Goal: Task Accomplishment & Management: Manage account settings

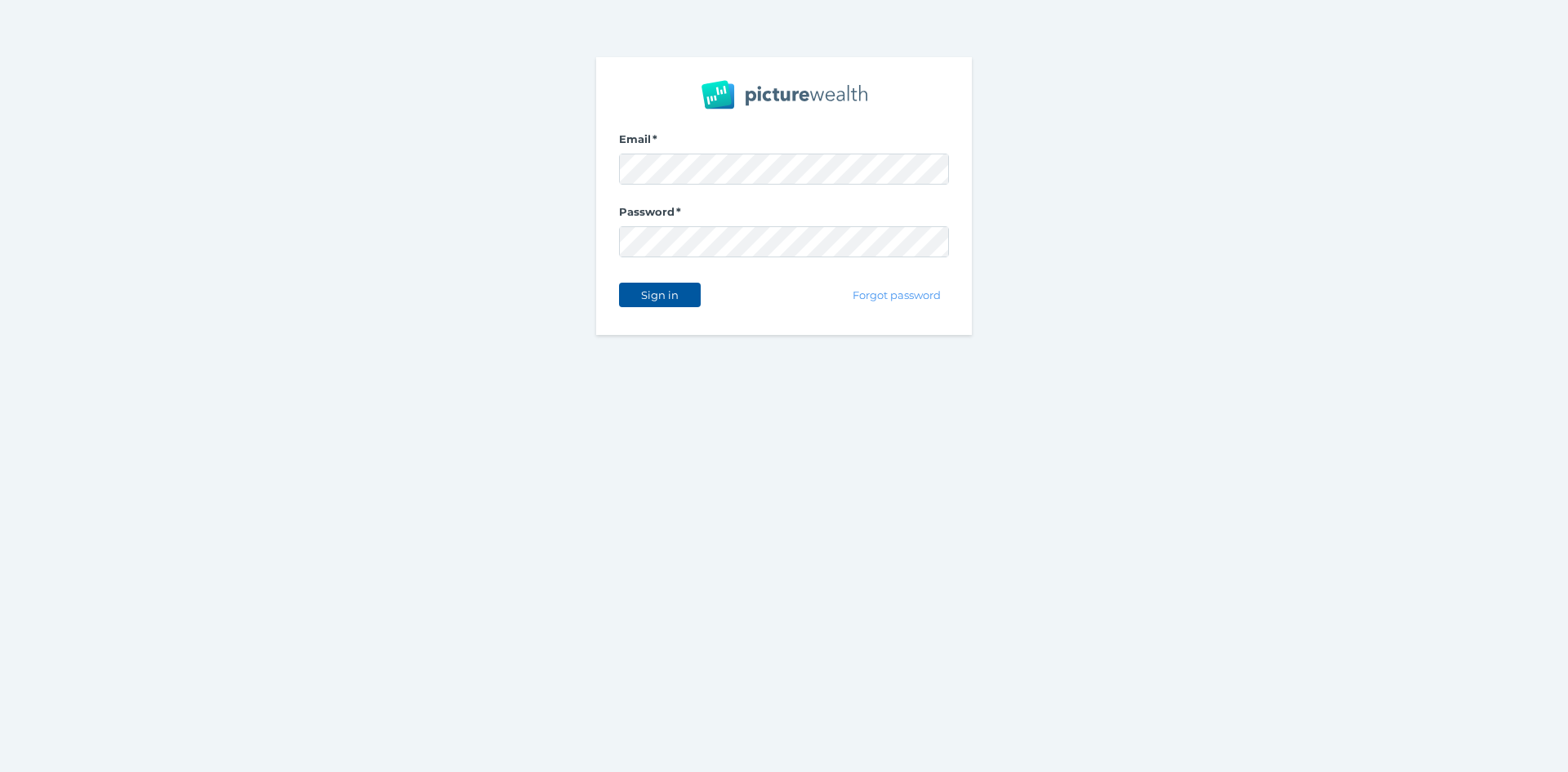
click at [671, 291] on span "Sign in" at bounding box center [659, 295] width 52 height 13
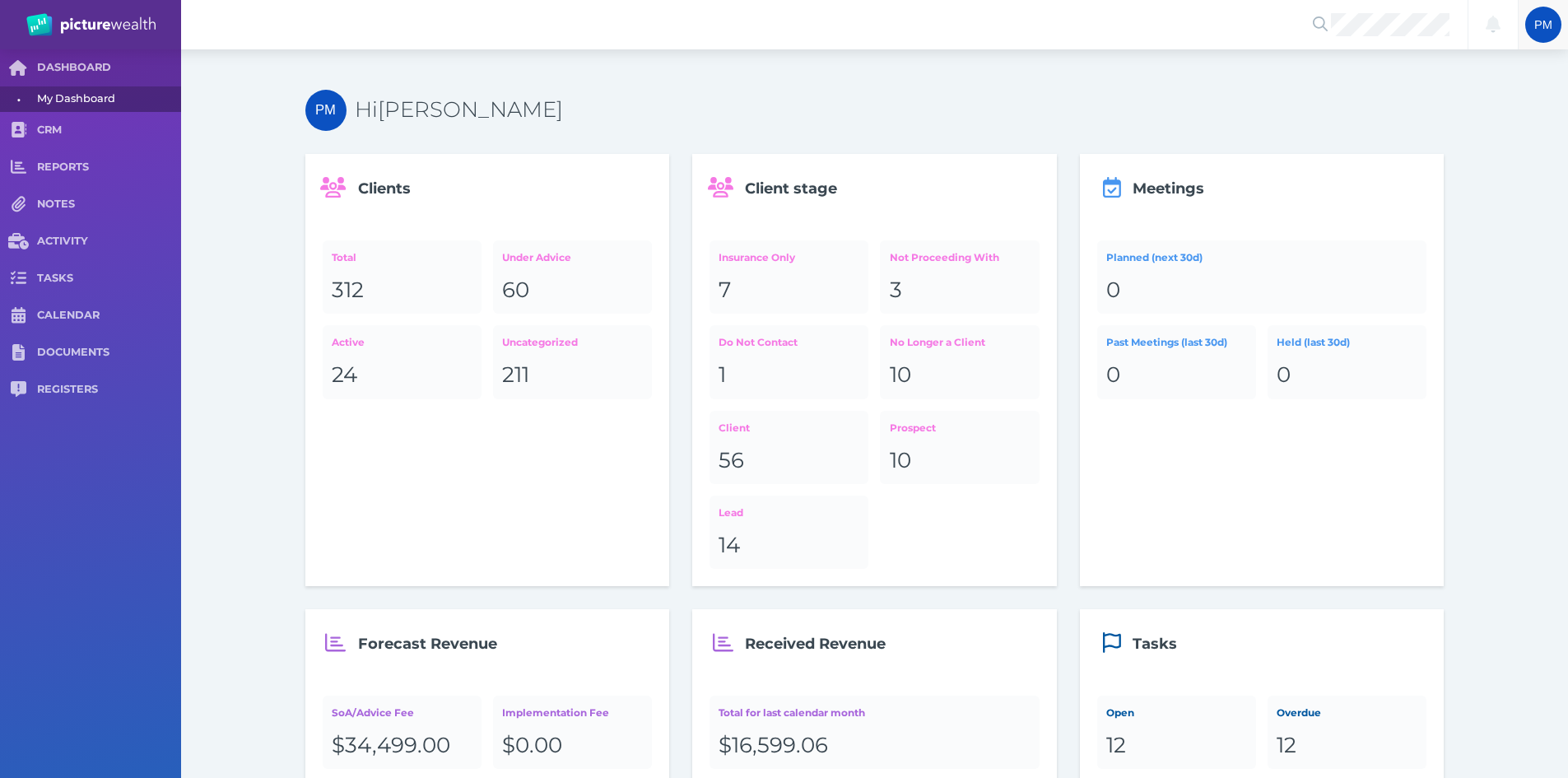
click at [1544, 18] on span "PM" at bounding box center [1543, 25] width 18 height 13
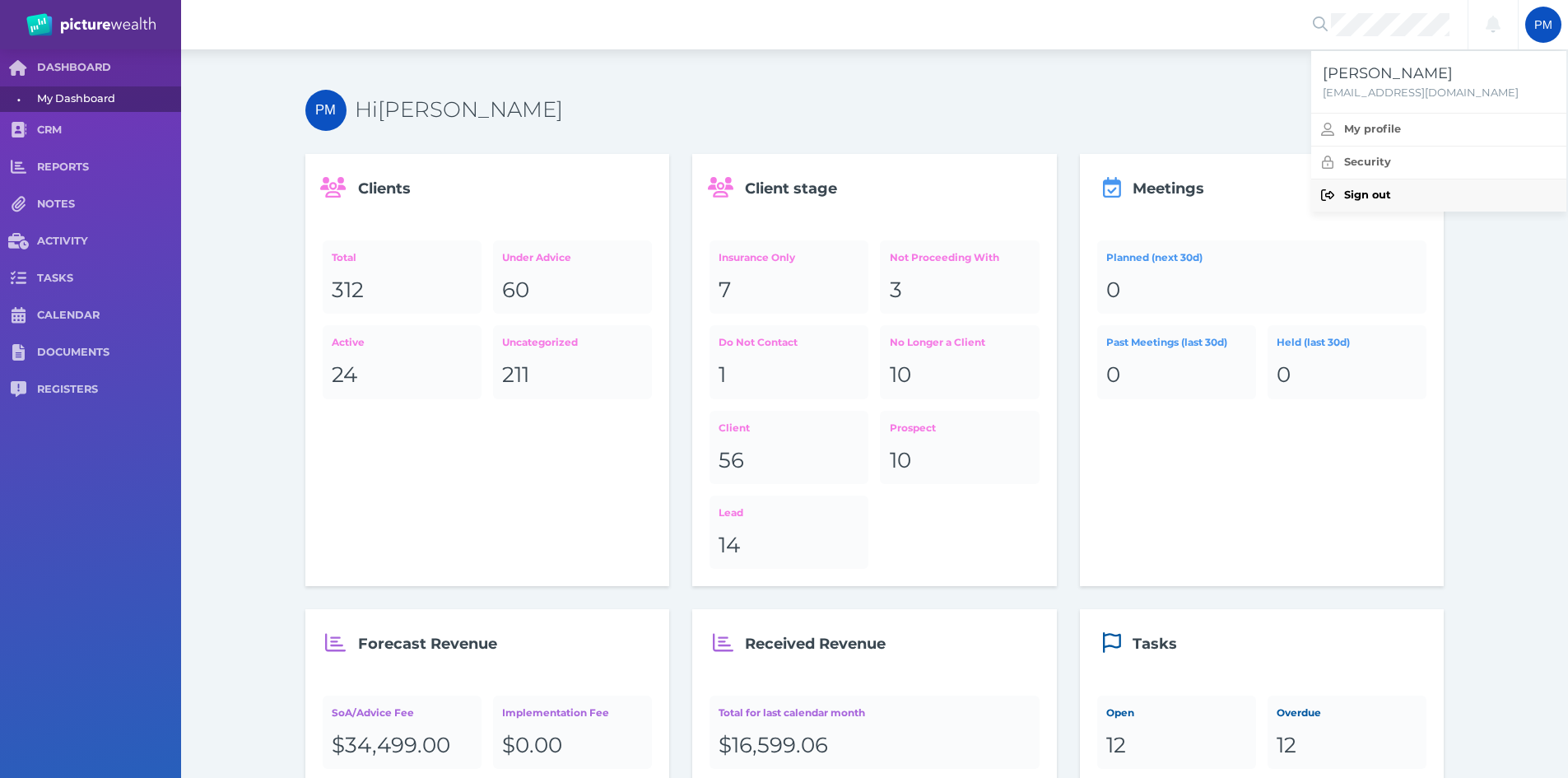
click at [1398, 189] on span "Sign out" at bounding box center [1455, 194] width 222 height 14
